Goal: Task Accomplishment & Management: Use online tool/utility

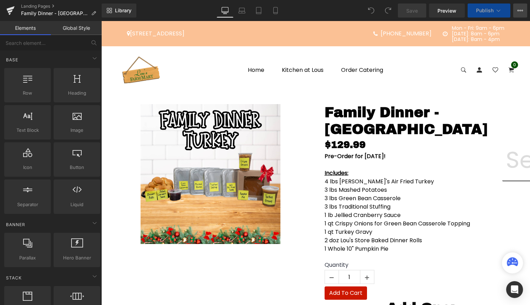
click at [518, 10] on icon at bounding box center [518, 10] width 2 height 1
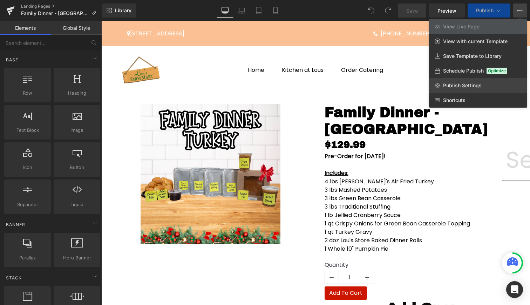
click at [469, 85] on span "Publish Settings" at bounding box center [462, 85] width 39 height 6
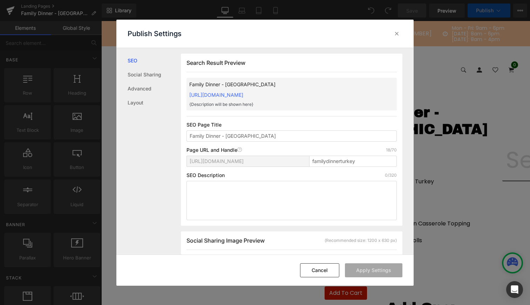
scroll to position [0, 0]
drag, startPoint x: 339, startPoint y: 92, endPoint x: 188, endPoint y: 93, distance: 151.7
click at [188, 93] on div "Family Dinner - [GEOGRAPHIC_DATA] [URL][DOMAIN_NAME] {Description will be shown…" at bounding box center [291, 93] width 210 height 33
copy link "[URL][DOMAIN_NAME]"
drag, startPoint x: 391, startPoint y: 35, endPoint x: 305, endPoint y: 7, distance: 90.4
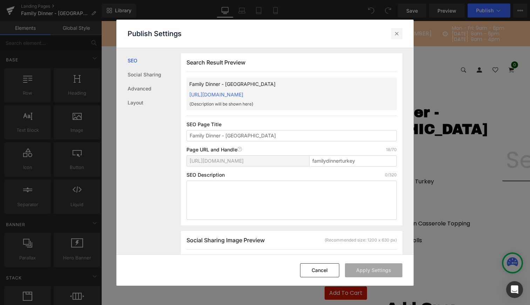
click at [391, 35] on div at bounding box center [396, 33] width 11 height 11
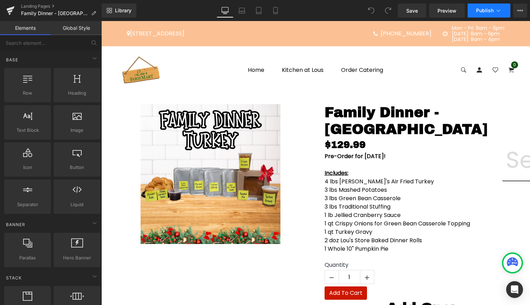
click at [488, 14] on button "Publish" at bounding box center [488, 11] width 43 height 14
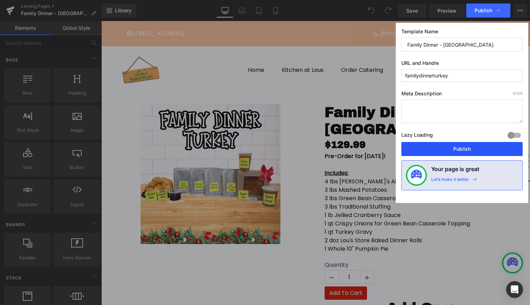
click at [471, 145] on button "Publish" at bounding box center [461, 149] width 121 height 14
